Goal: Check status: Check status

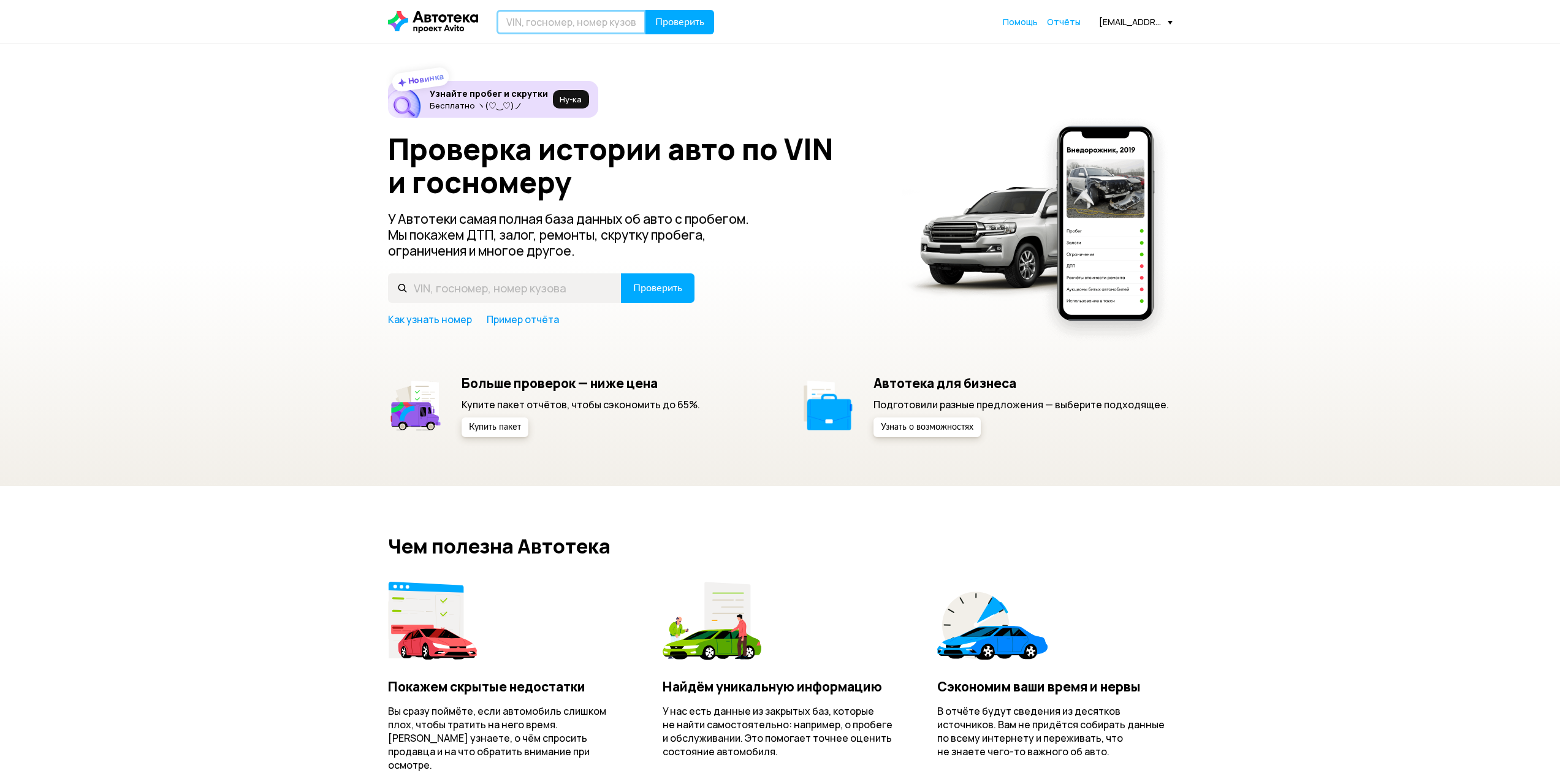
click at [530, 19] on input "text" at bounding box center [571, 22] width 150 height 25
type input "X"
type input "[US_VEHICLE_IDENTIFICATION_NUMBER]"
click at [701, 17] on span "Проверить" at bounding box center [680, 22] width 49 height 10
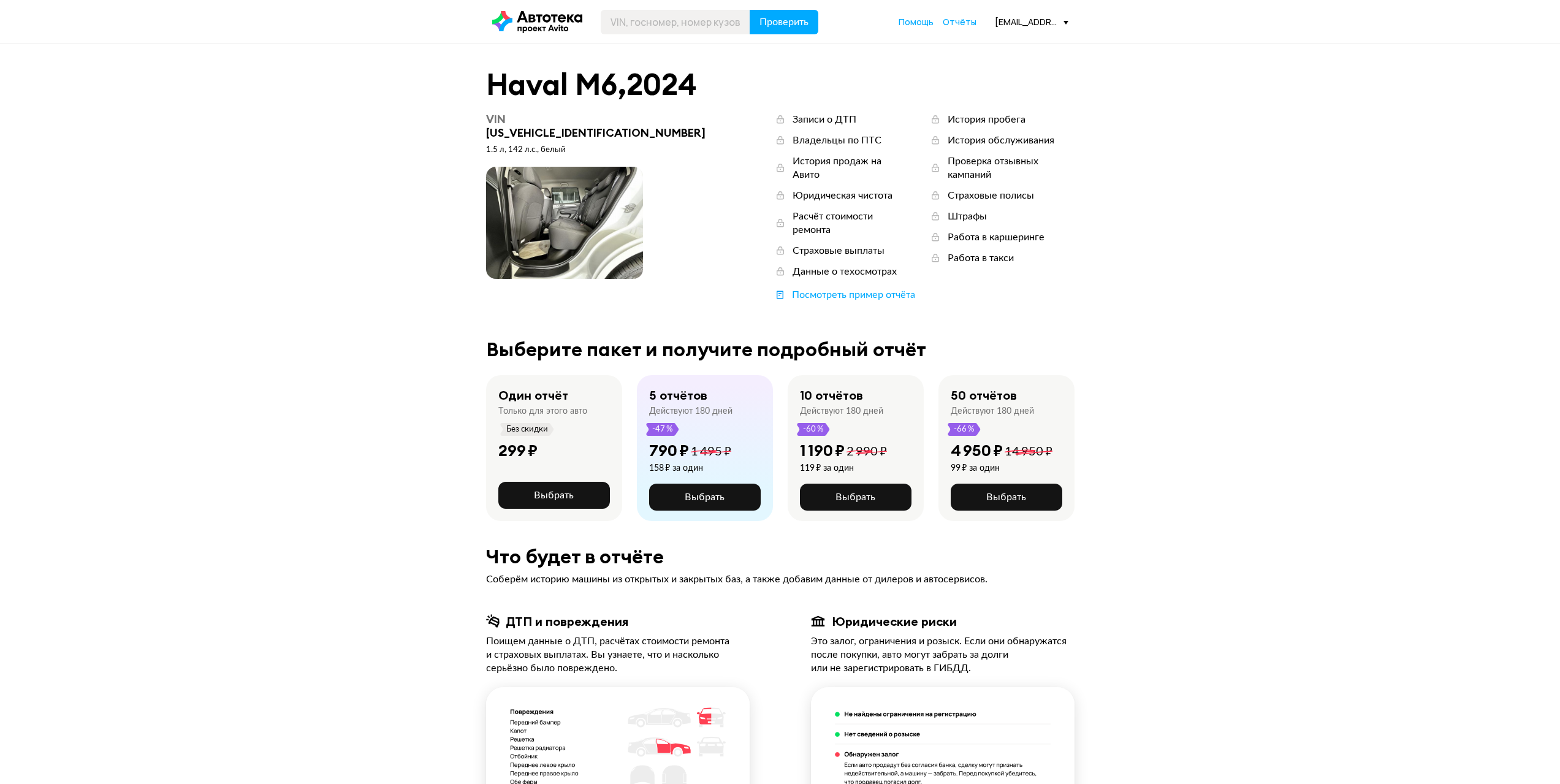
click at [530, 25] on icon at bounding box center [537, 22] width 90 height 22
